Goal: Task Accomplishment & Management: Manage account settings

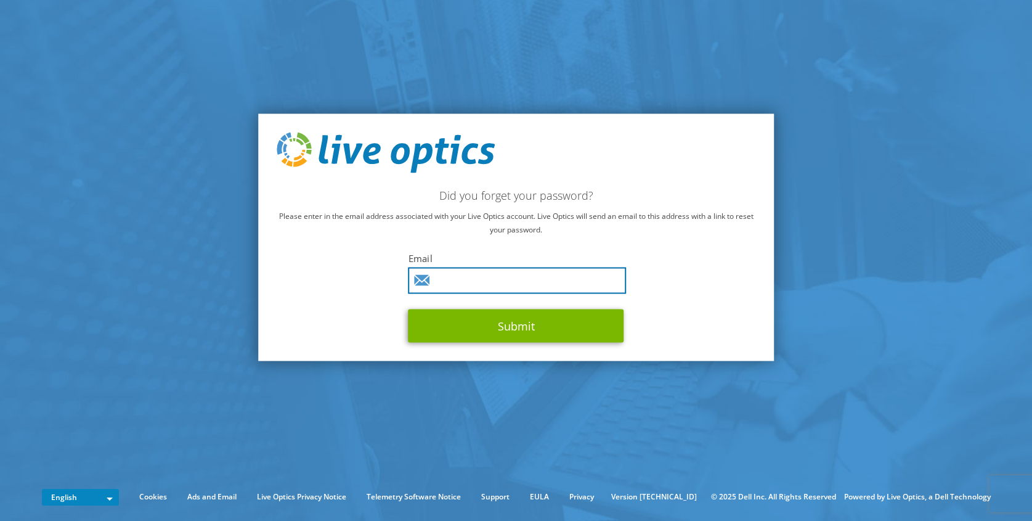
click at [517, 278] on input "text" at bounding box center [517, 280] width 218 height 26
type input "[PERSON_NAME][EMAIL_ADDRESS][PERSON_NAME][DOMAIN_NAME]"
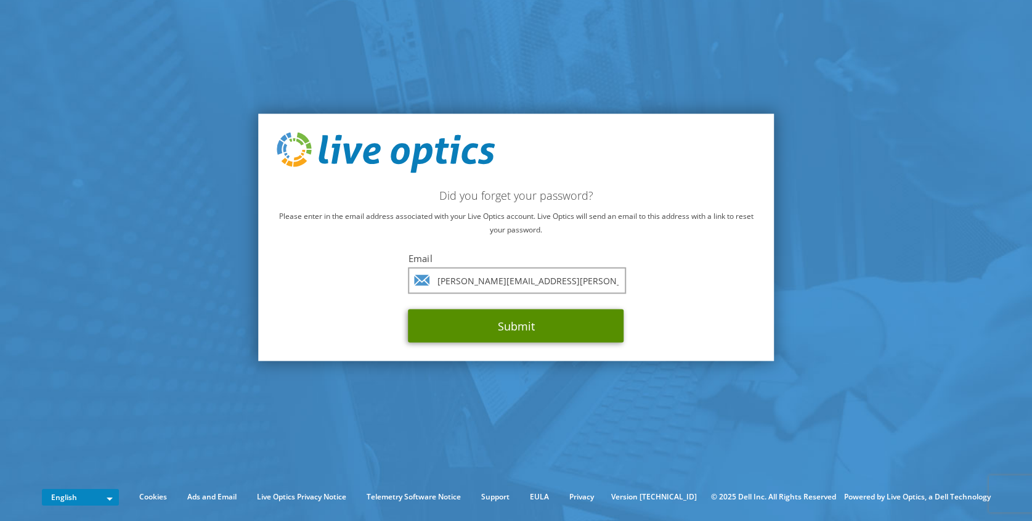
click at [521, 317] on button "Submit" at bounding box center [516, 325] width 216 height 33
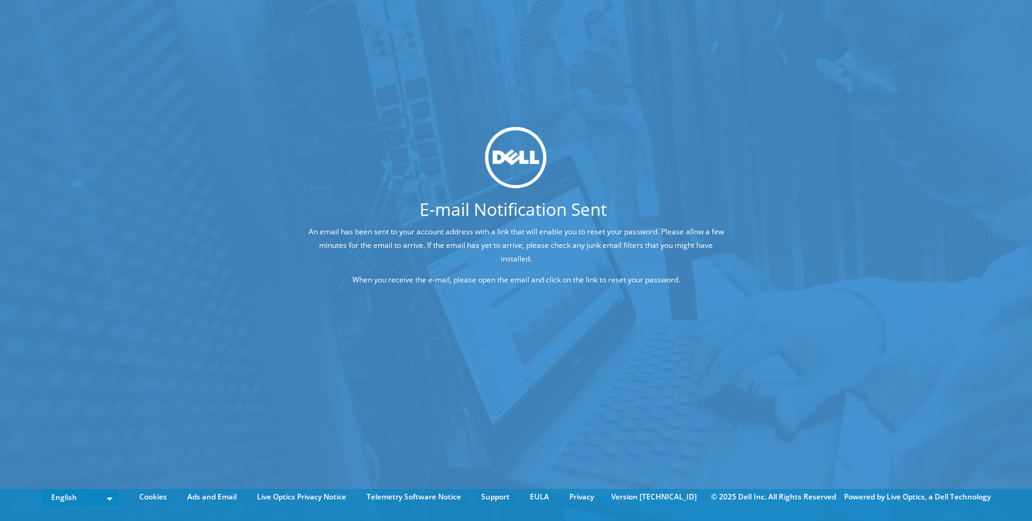
click at [743, 211] on h1 "E-mail Notification Sent" at bounding box center [513, 208] width 510 height 17
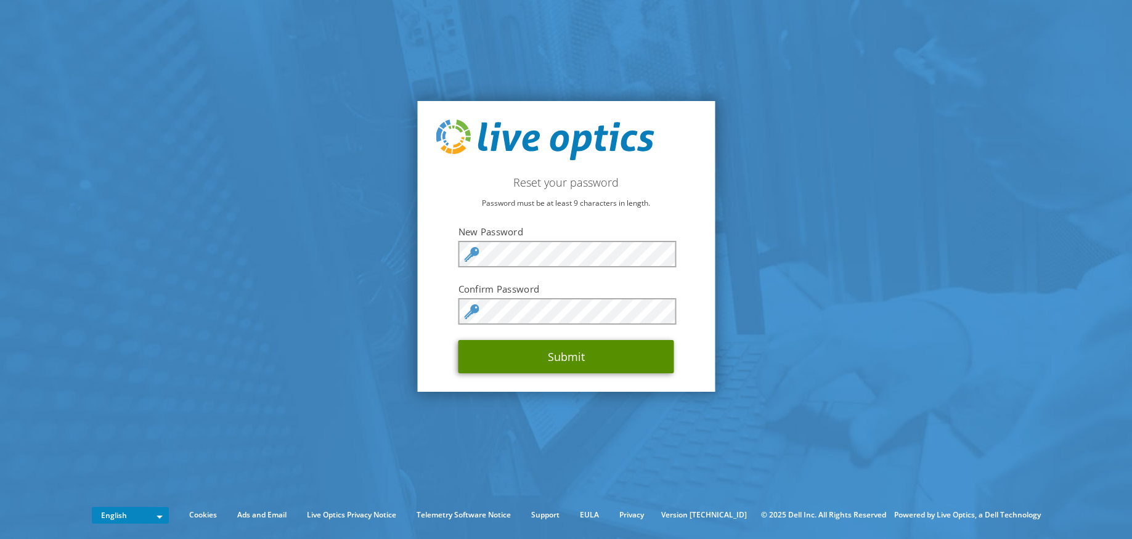
click at [613, 363] on button "Submit" at bounding box center [566, 356] width 216 height 33
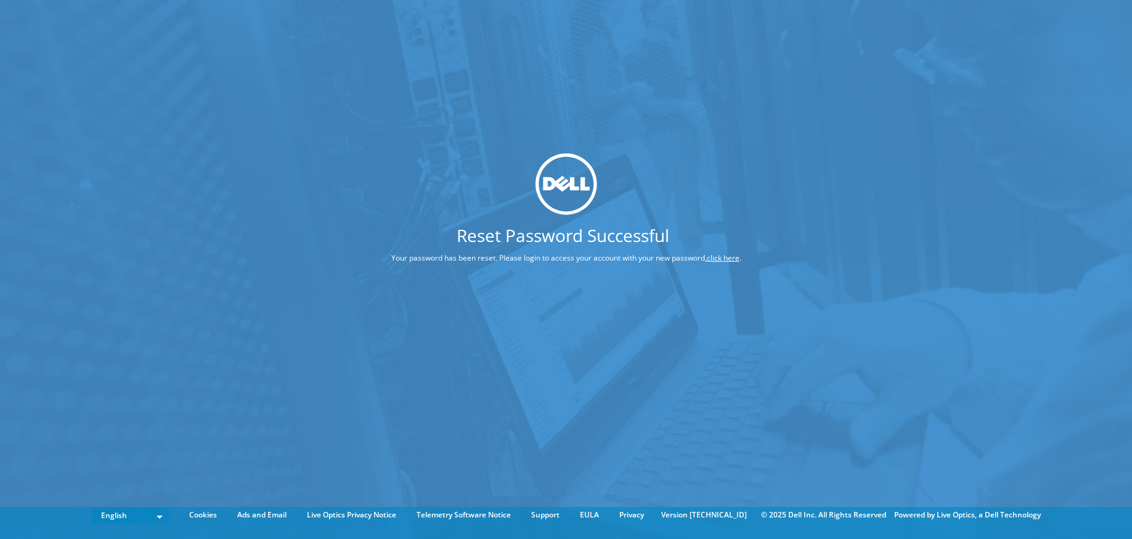
click at [907, 190] on div "Reset Password Successful Your password has been reset. Please login to access …" at bounding box center [566, 251] width 1132 height 502
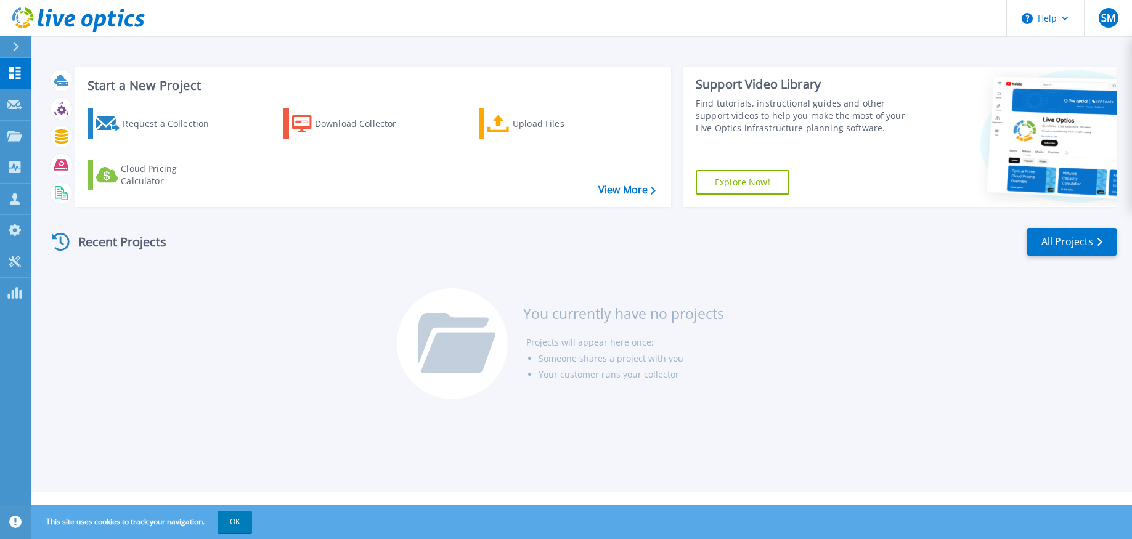
click at [869, 42] on div "Start a New Project Request a Collection Download Collector Upload Files Cloud …" at bounding box center [581, 246] width 1101 height 492
